Goal: Navigation & Orientation: Find specific page/section

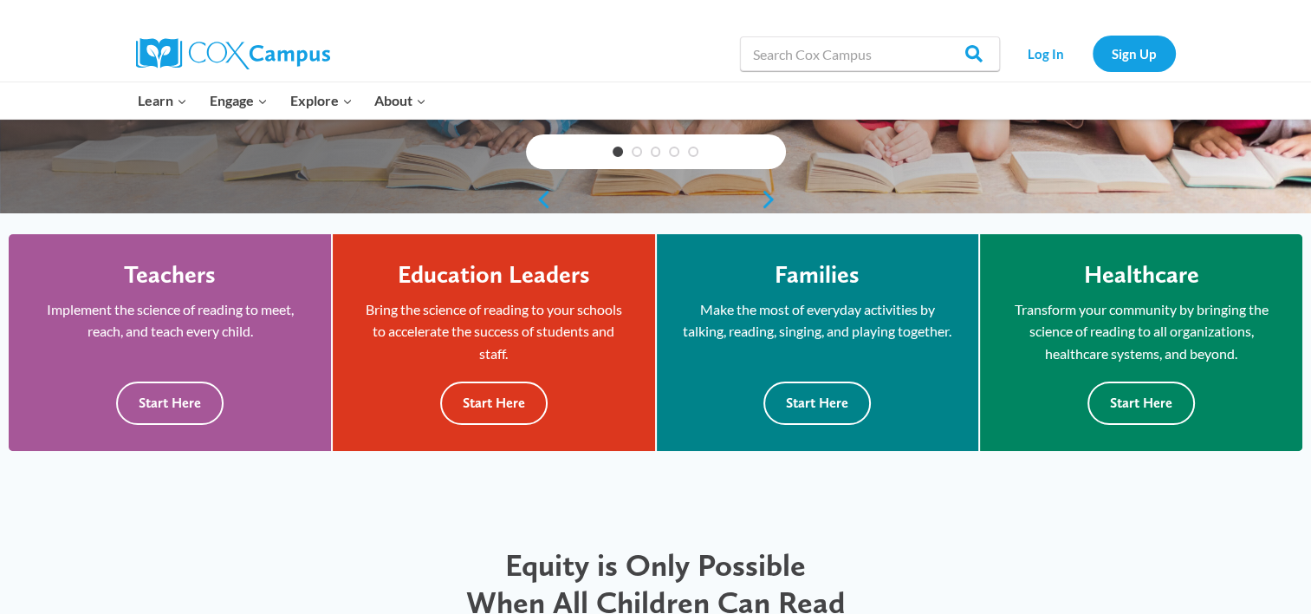
scroll to position [393, 0]
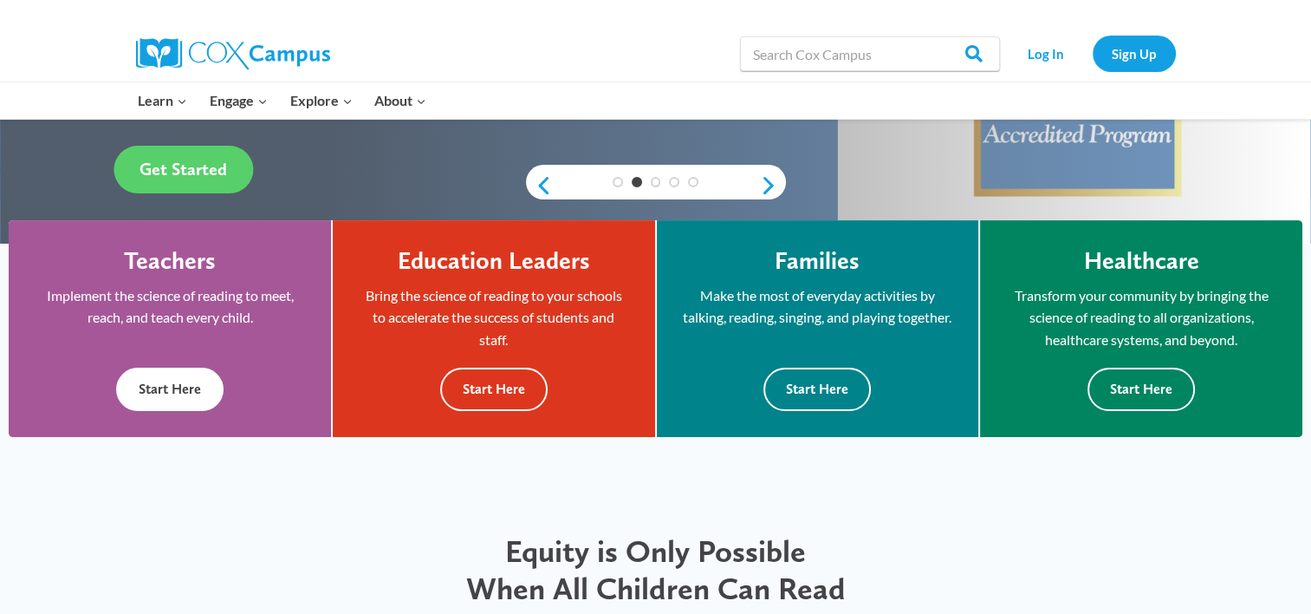
click at [153, 387] on button "Start Here" at bounding box center [169, 388] width 107 height 42
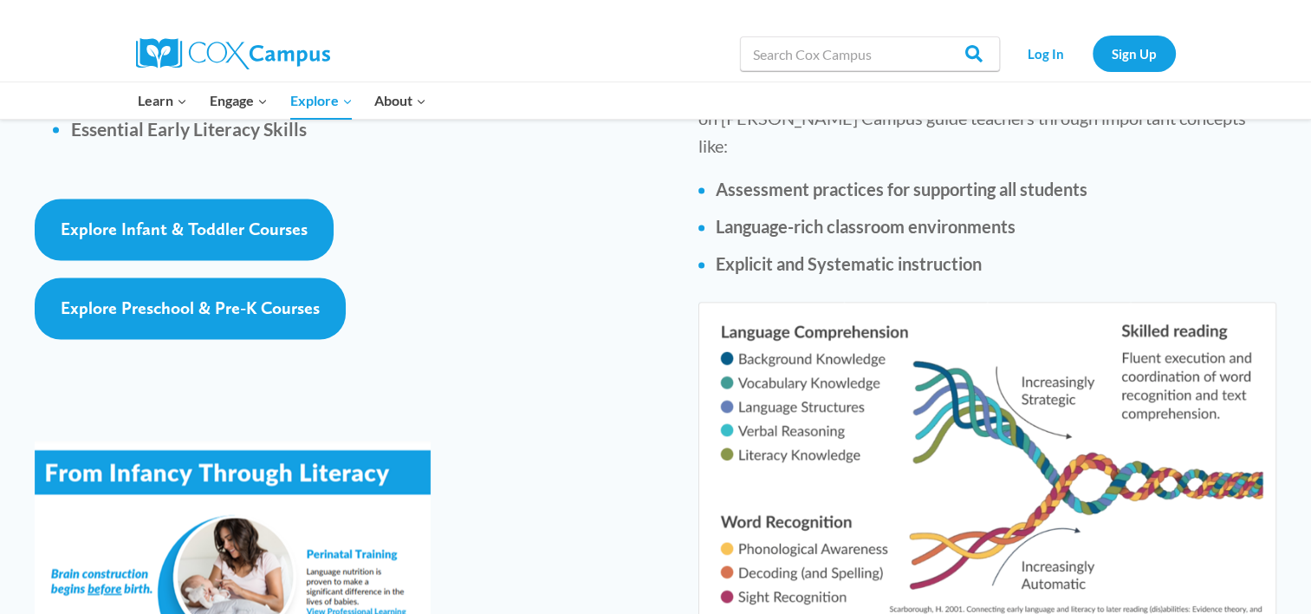
scroll to position [2709, 0]
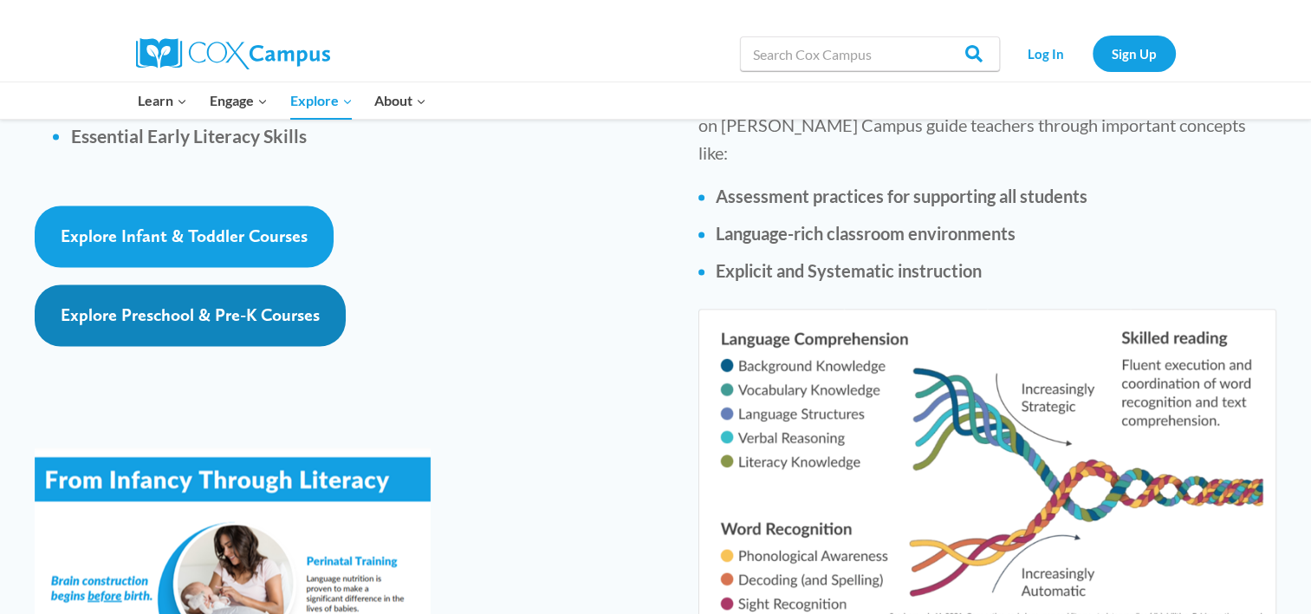
click at [270, 284] on link "Explore Preschool & Pre-K Courses" at bounding box center [190, 315] width 311 height 62
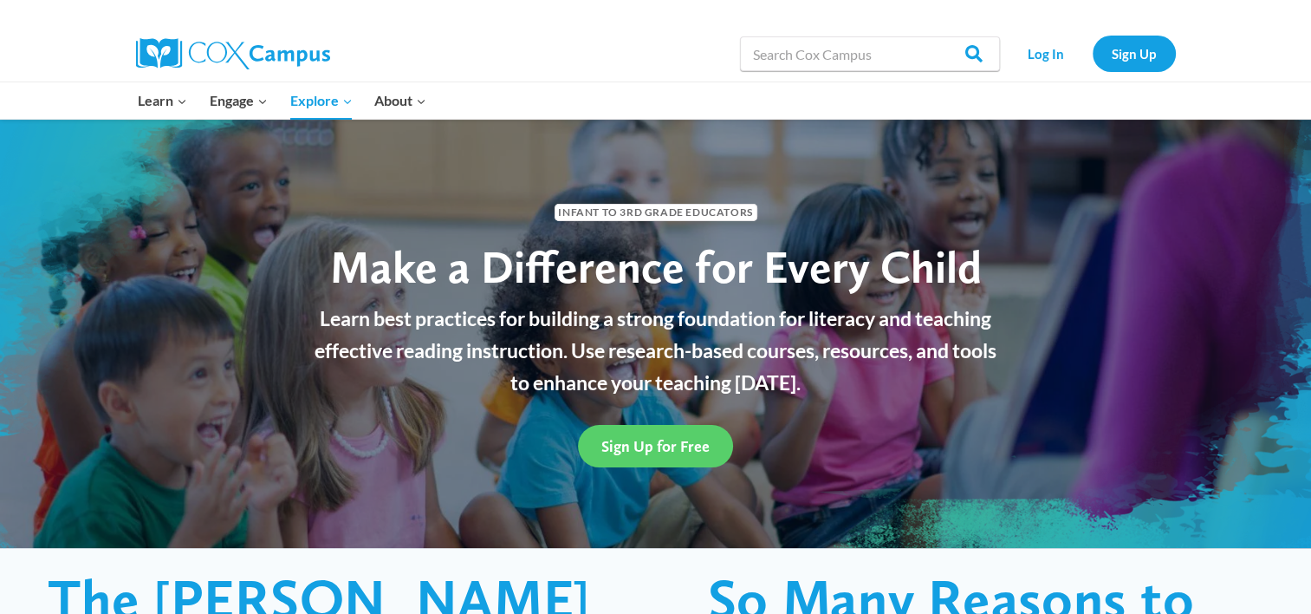
scroll to position [0, 0]
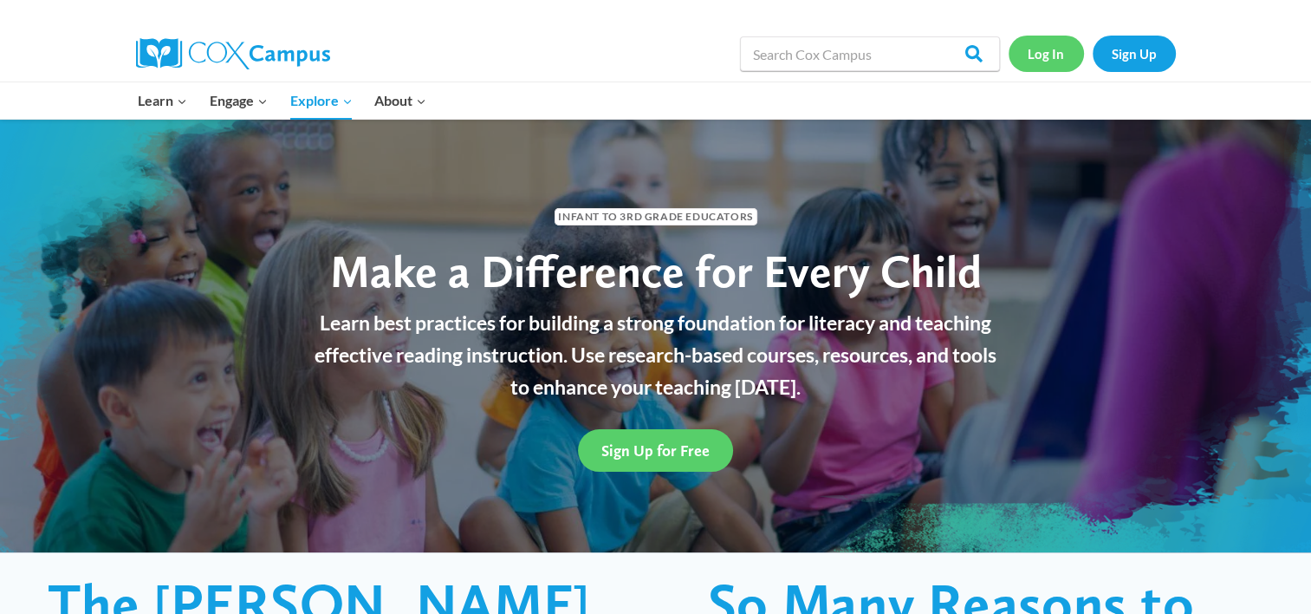
click at [1037, 59] on link "Log In" at bounding box center [1046, 54] width 75 height 36
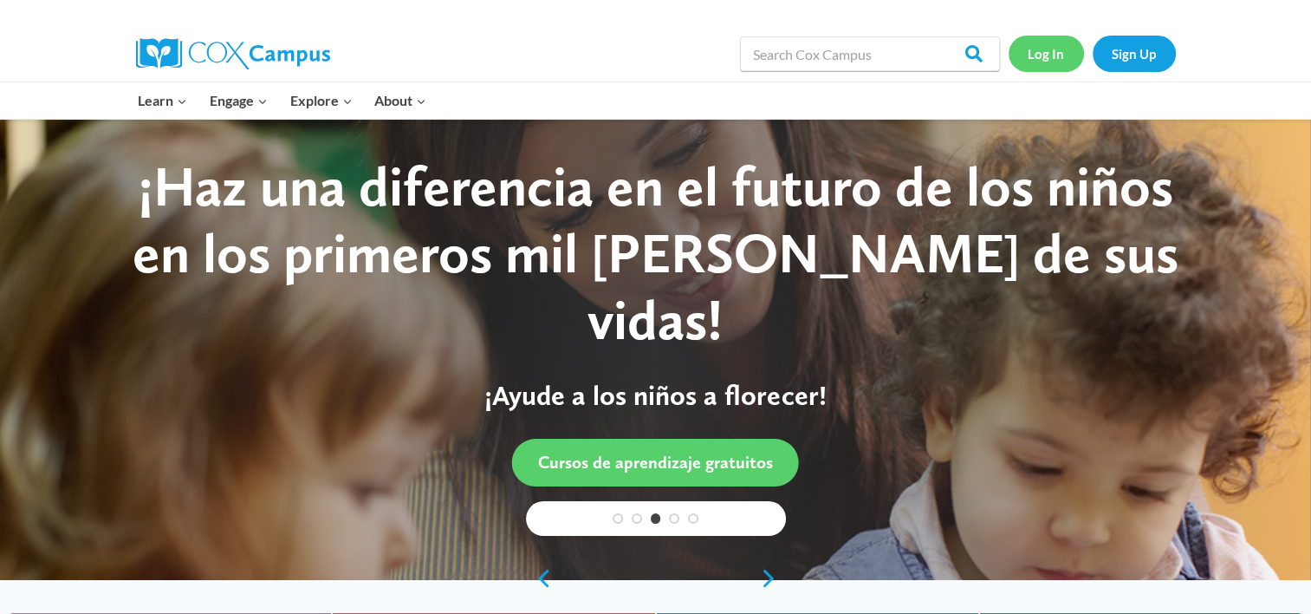
click at [1044, 58] on link "Log In" at bounding box center [1046, 54] width 75 height 36
